Goal: Navigation & Orientation: Find specific page/section

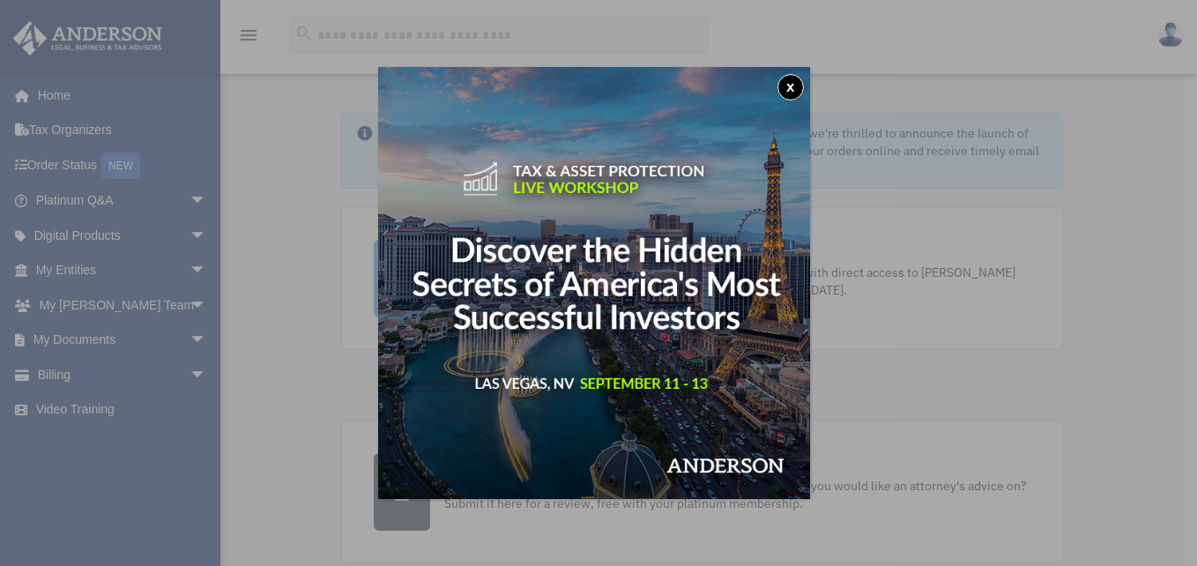
click at [800, 88] on button "x" at bounding box center [791, 87] width 26 height 26
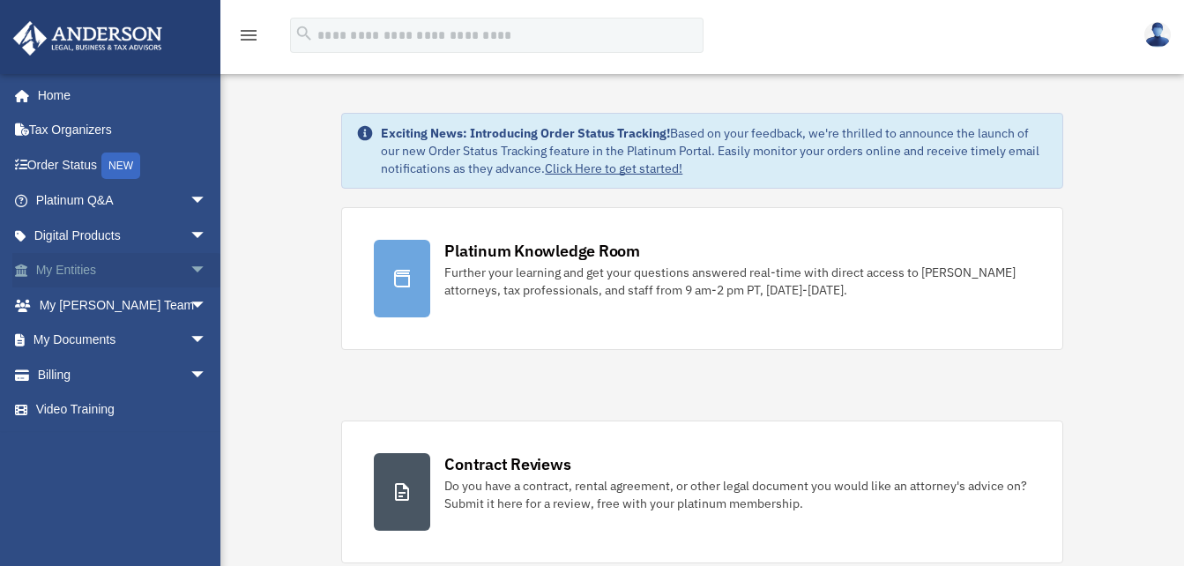
click at [82, 267] on link "My Entities arrow_drop_down" at bounding box center [122, 270] width 221 height 35
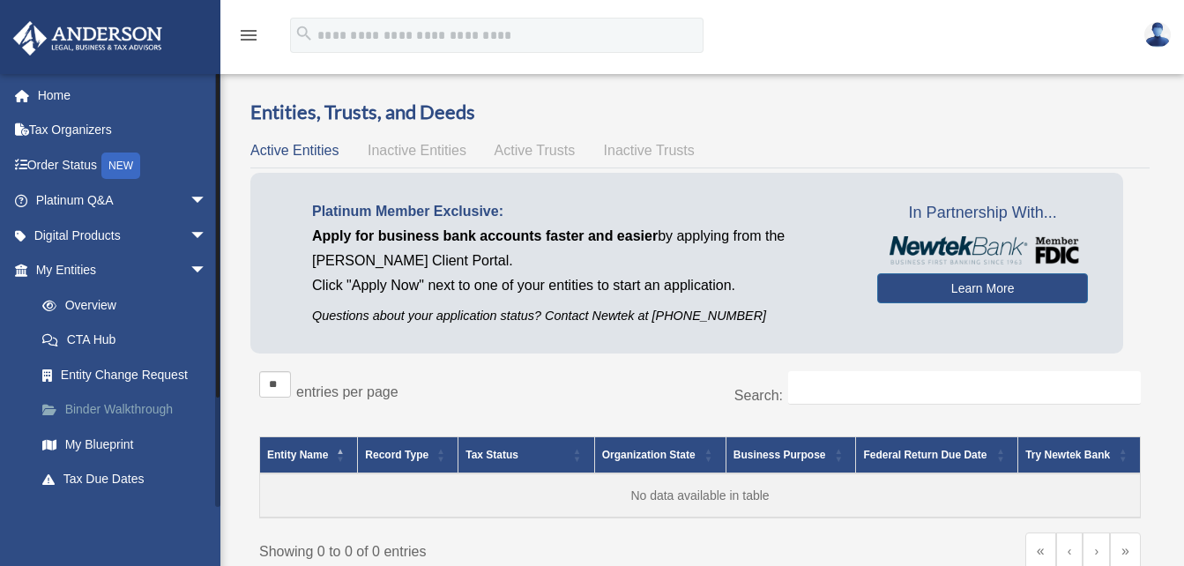
click at [108, 407] on link "Binder Walkthrough" at bounding box center [129, 409] width 209 height 35
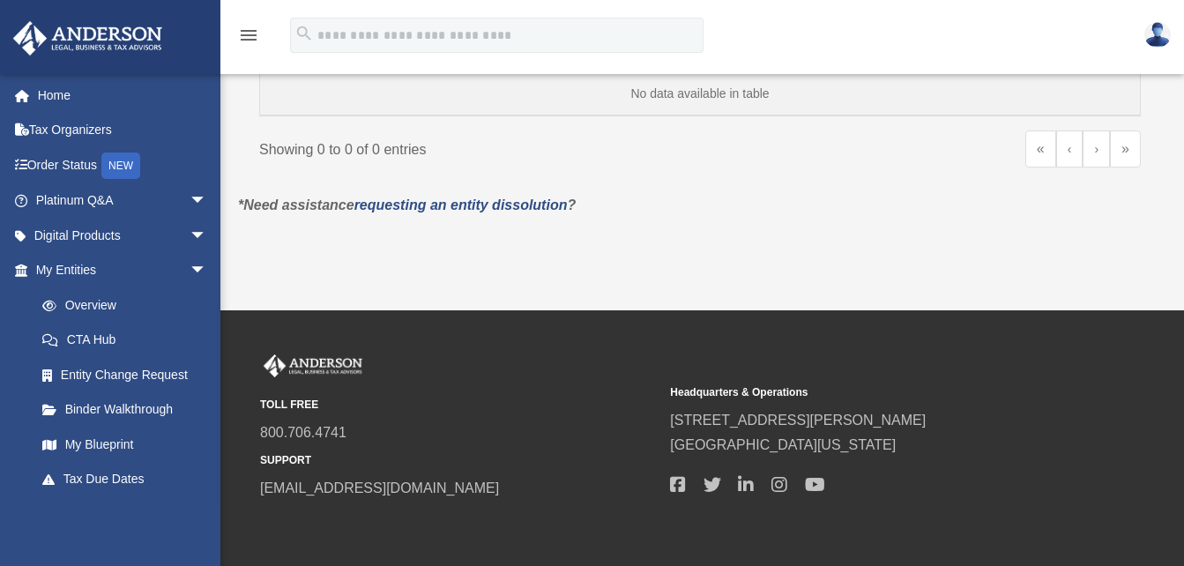
scroll to position [441, 0]
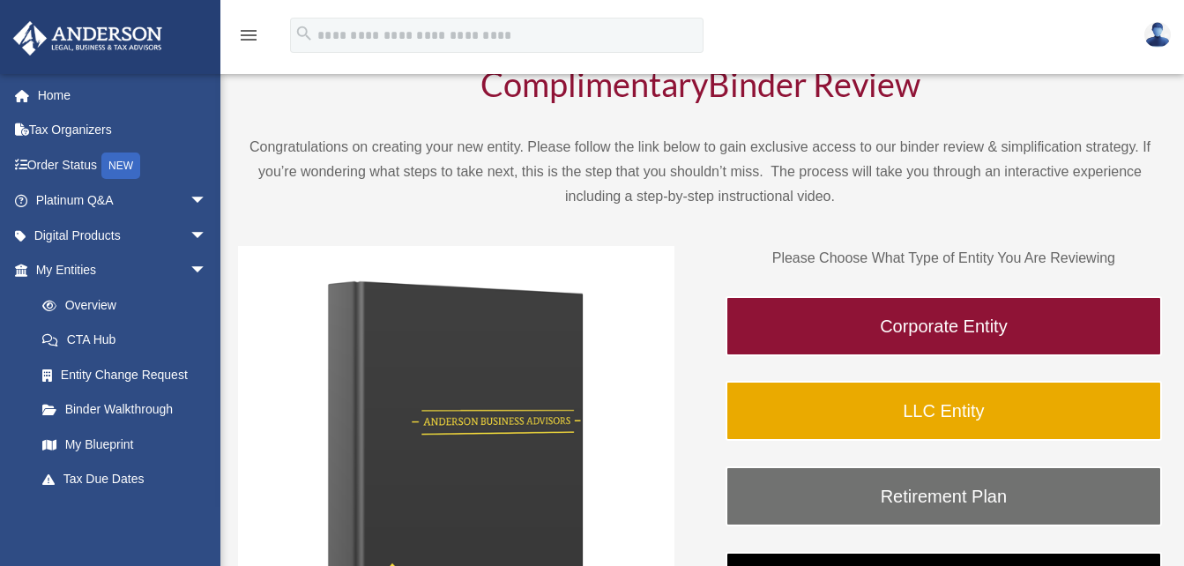
scroll to position [88, 0]
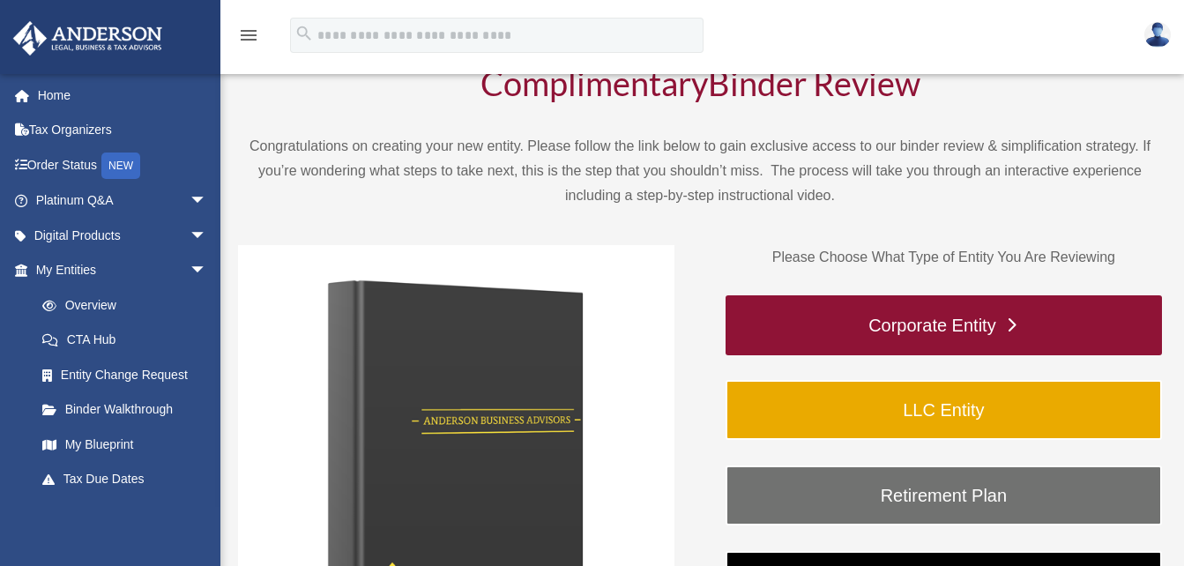
click at [873, 328] on link "Corporate Entity" at bounding box center [944, 325] width 436 height 60
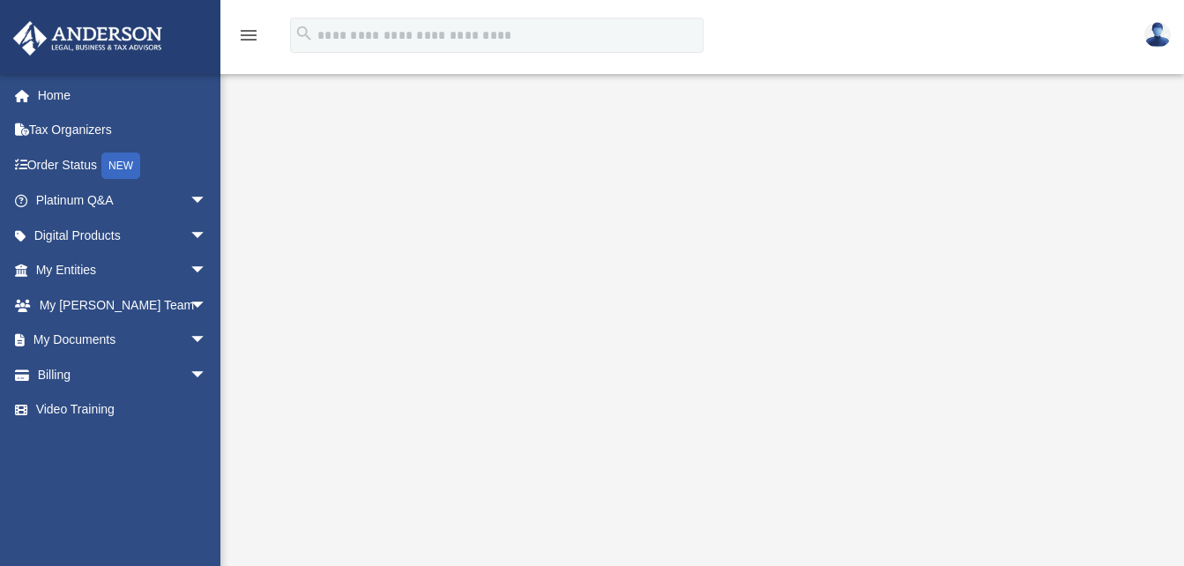
scroll to position [265, 0]
